Goal: Find specific page/section

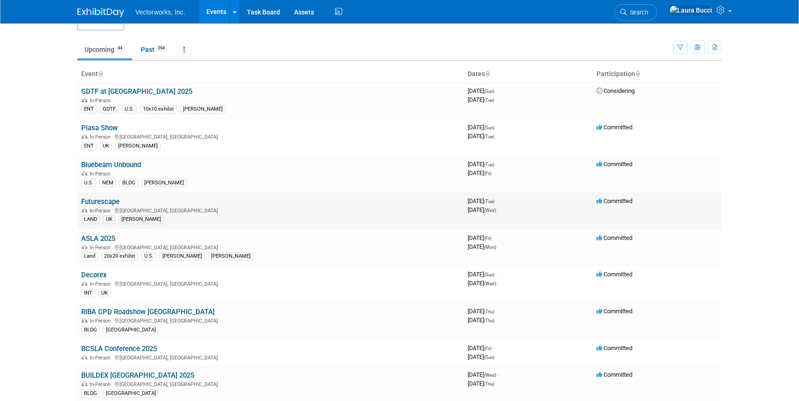
scroll to position [29, 0]
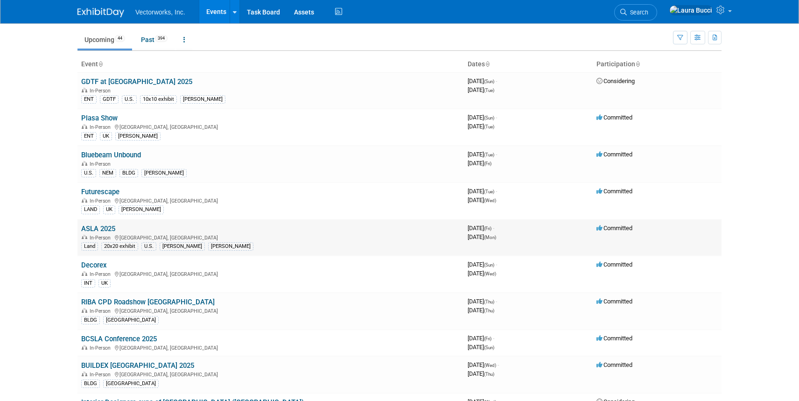
click at [101, 230] on link "ASLA 2025" at bounding box center [98, 228] width 34 height 8
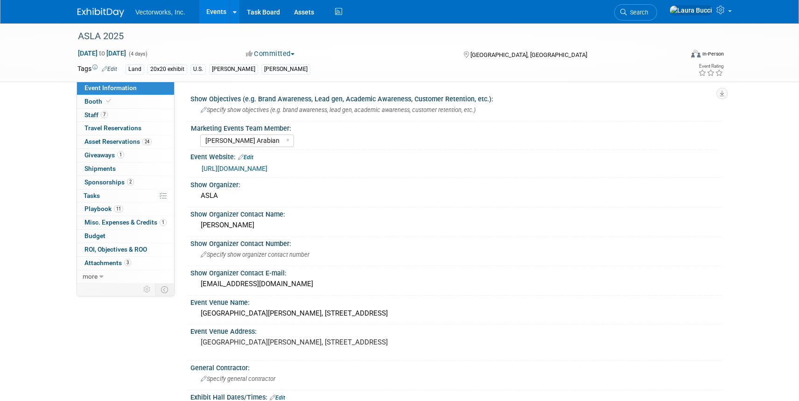
select select "[PERSON_NAME] Arabian"
click at [147, 126] on link "0 Travel Reservations 0" at bounding box center [125, 128] width 97 height 13
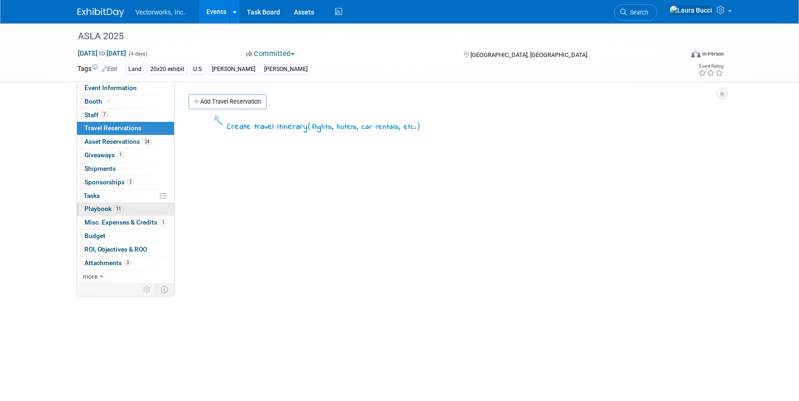
click at [144, 212] on link "11 Playbook 11" at bounding box center [125, 209] width 97 height 13
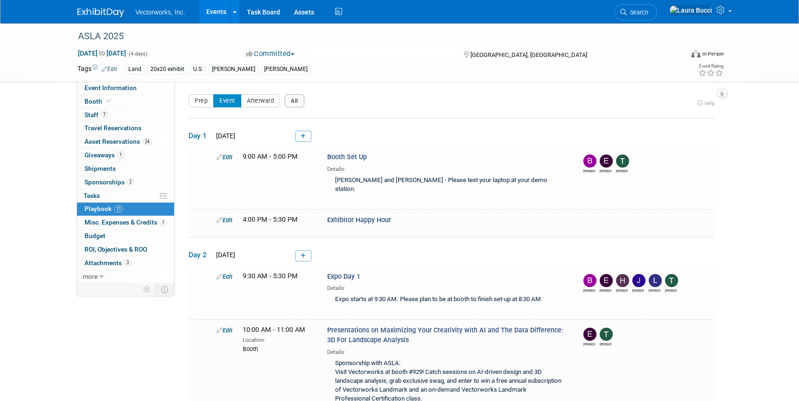
click at [290, 101] on button "All" at bounding box center [295, 100] width 20 height 13
